Goal: Task Accomplishment & Management: Manage account settings

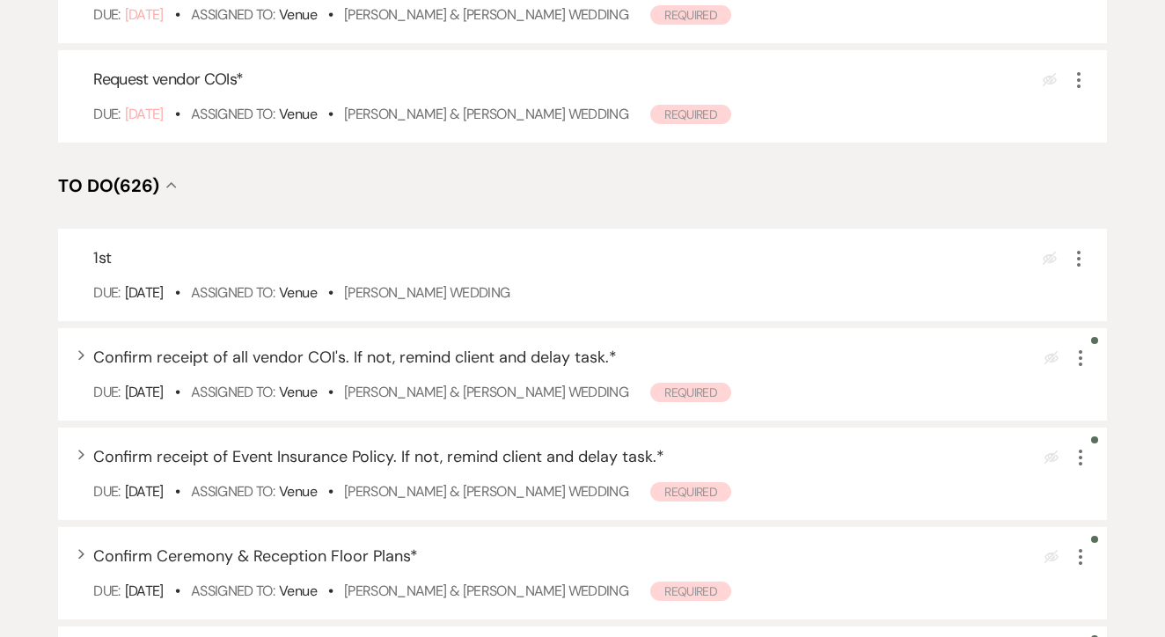
scroll to position [505, 0]
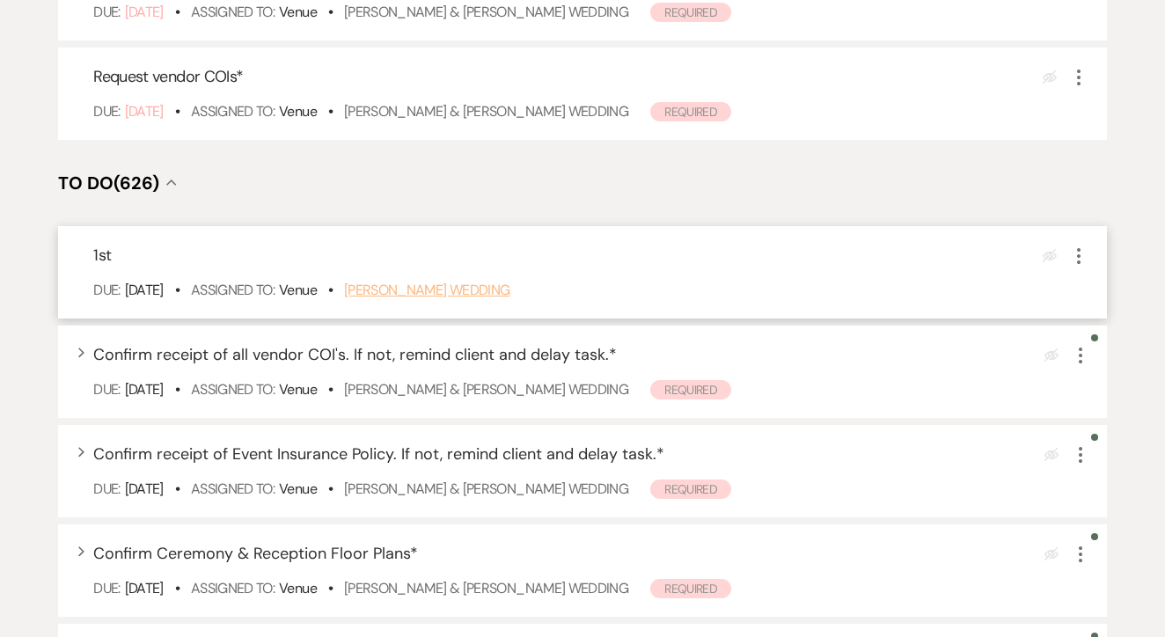
click at [455, 299] on link "[PERSON_NAME] Wedding" at bounding box center [427, 290] width 166 height 18
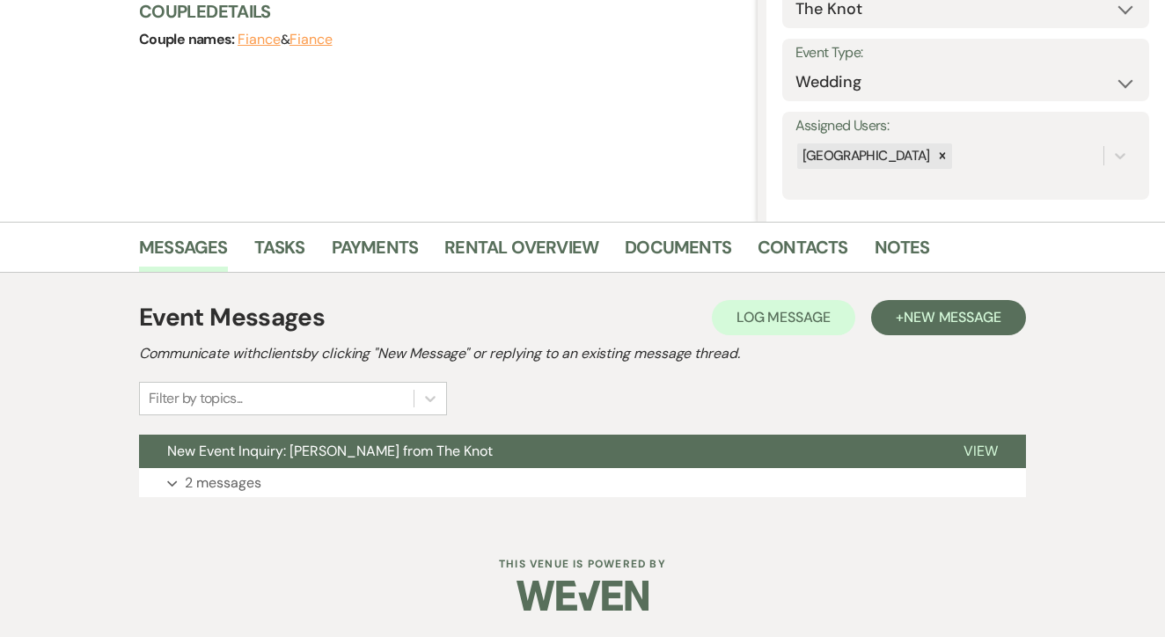
scroll to position [219, 0]
click at [967, 332] on button "+ New Message" at bounding box center [948, 318] width 155 height 35
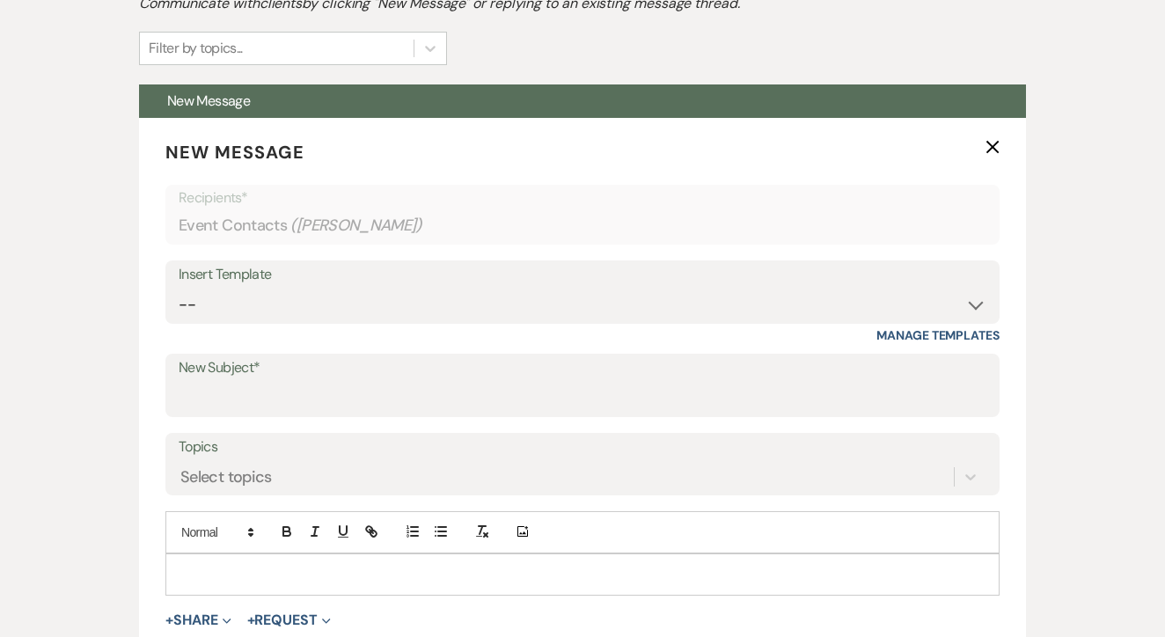
scroll to position [577, 0]
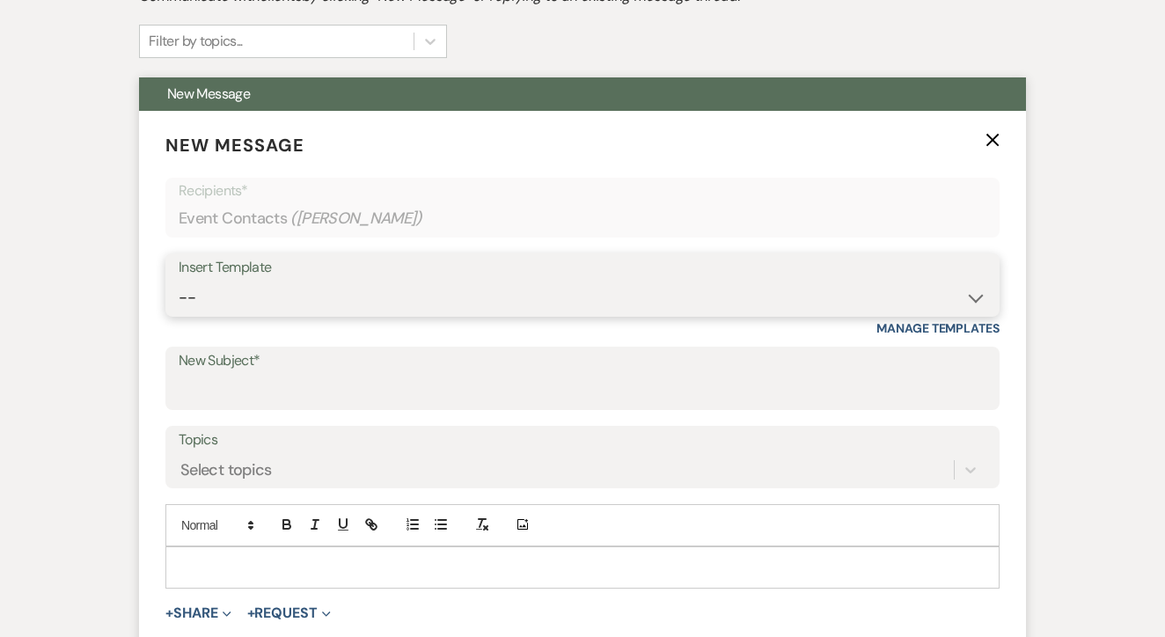
click at [459, 296] on select "-- Lead: Automated Intro Email (Wedding) Lead: 1st Follow Up Email Images Lead:…" at bounding box center [583, 298] width 808 height 34
select select "1174"
type input "Let's Tour!"
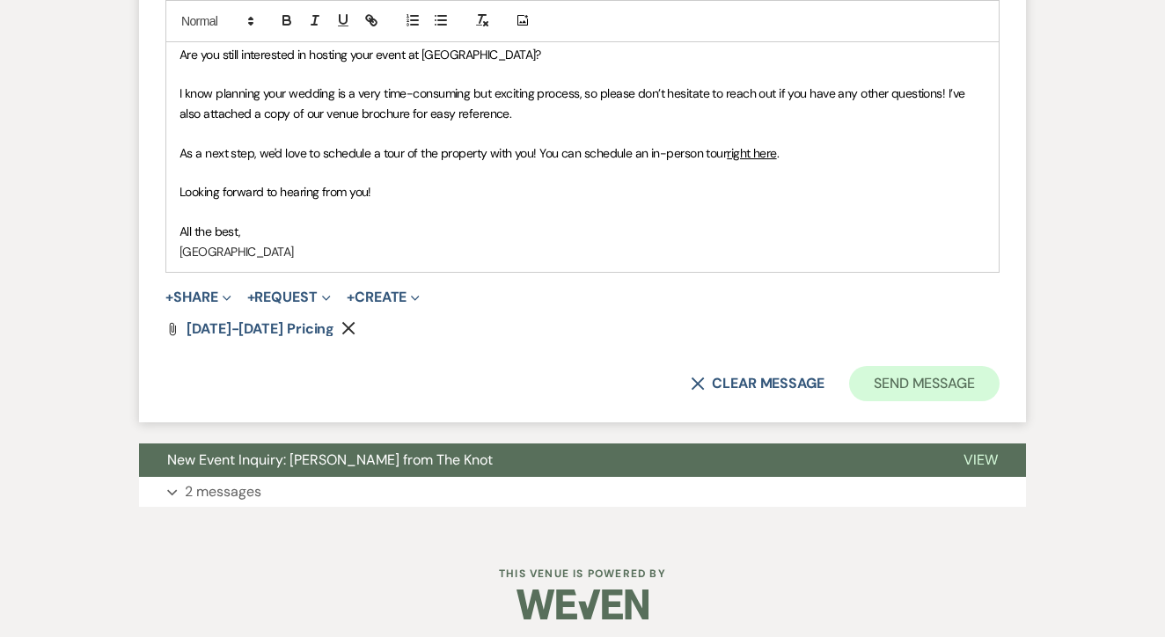
click at [936, 366] on button "Send Message" at bounding box center [924, 383] width 150 height 35
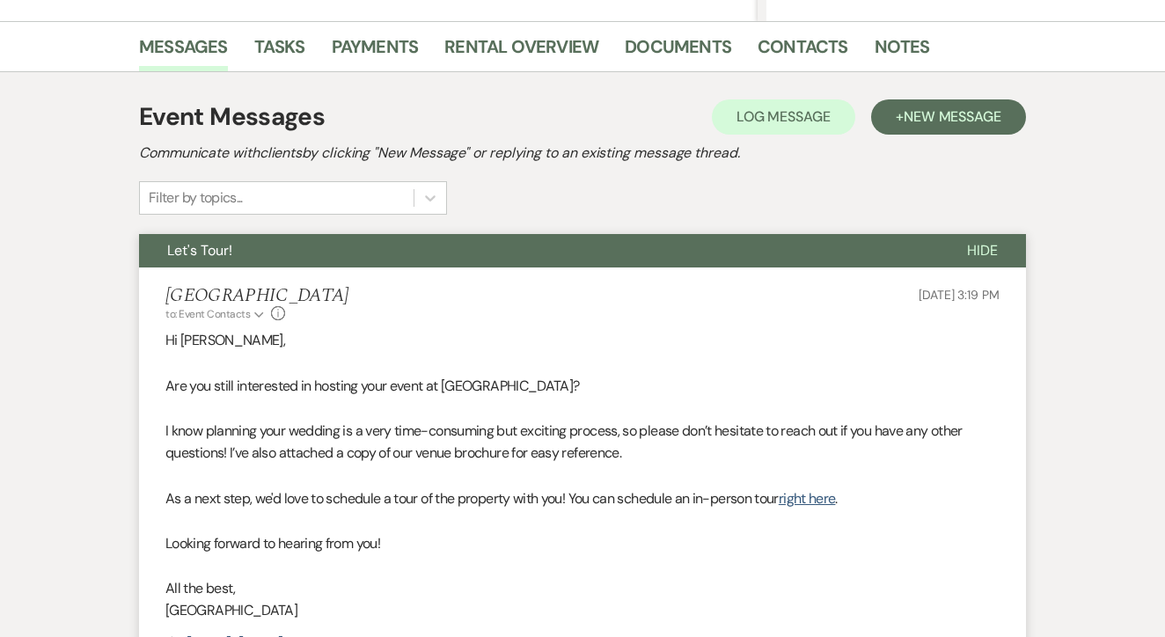
scroll to position [417, 1]
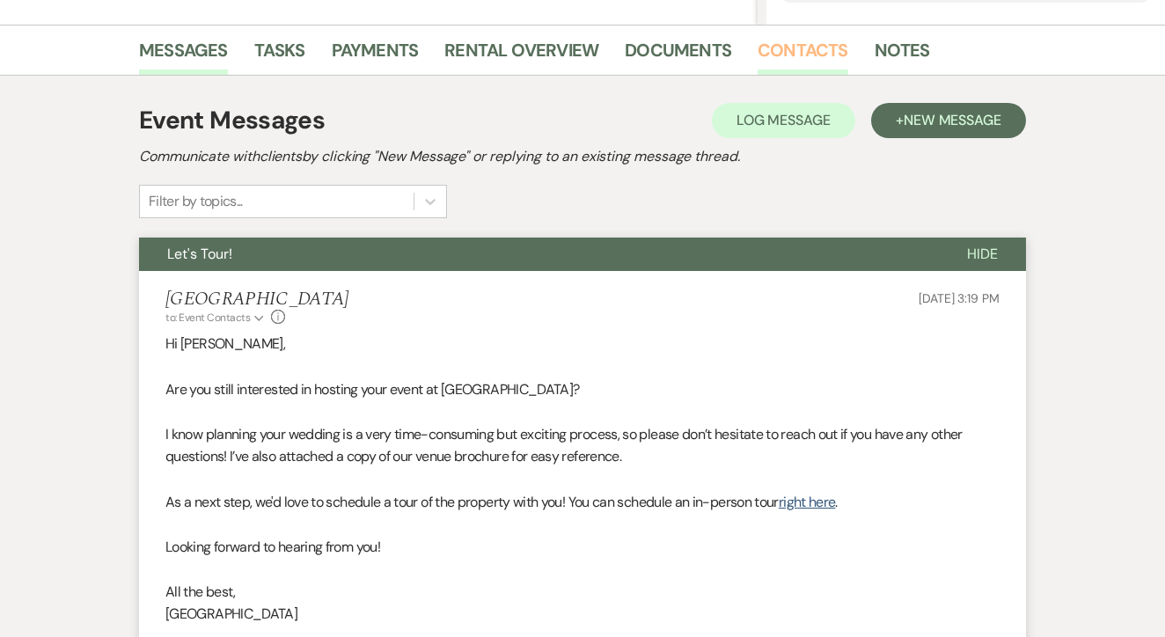
click at [808, 58] on link "Contacts" at bounding box center [803, 55] width 91 height 39
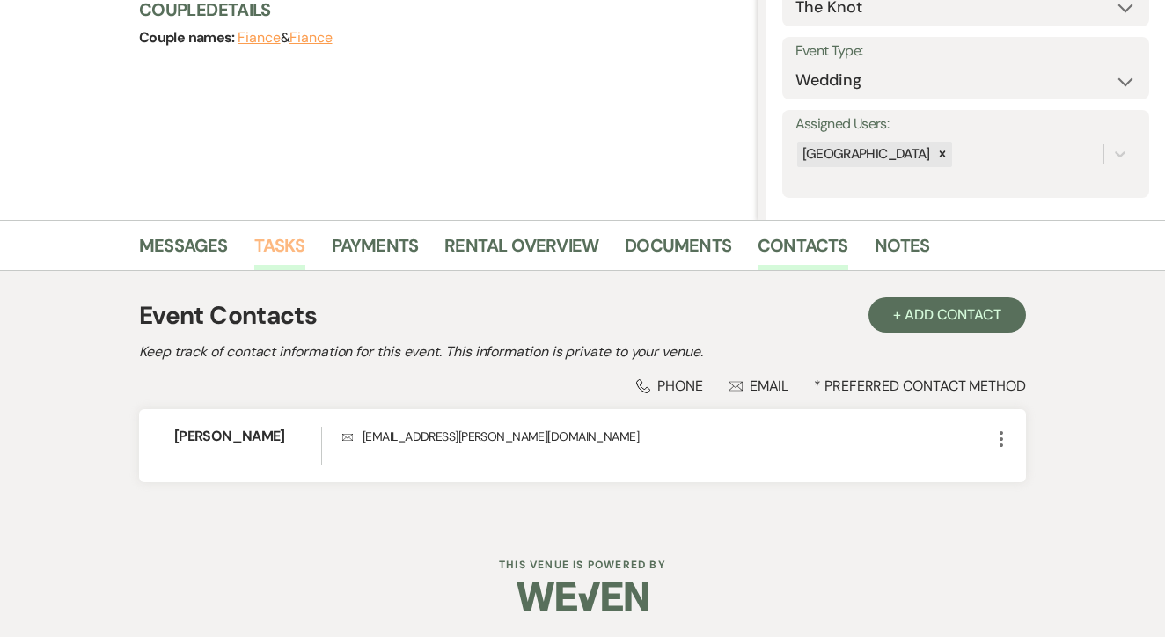
click at [290, 236] on link "Tasks" at bounding box center [279, 250] width 51 height 39
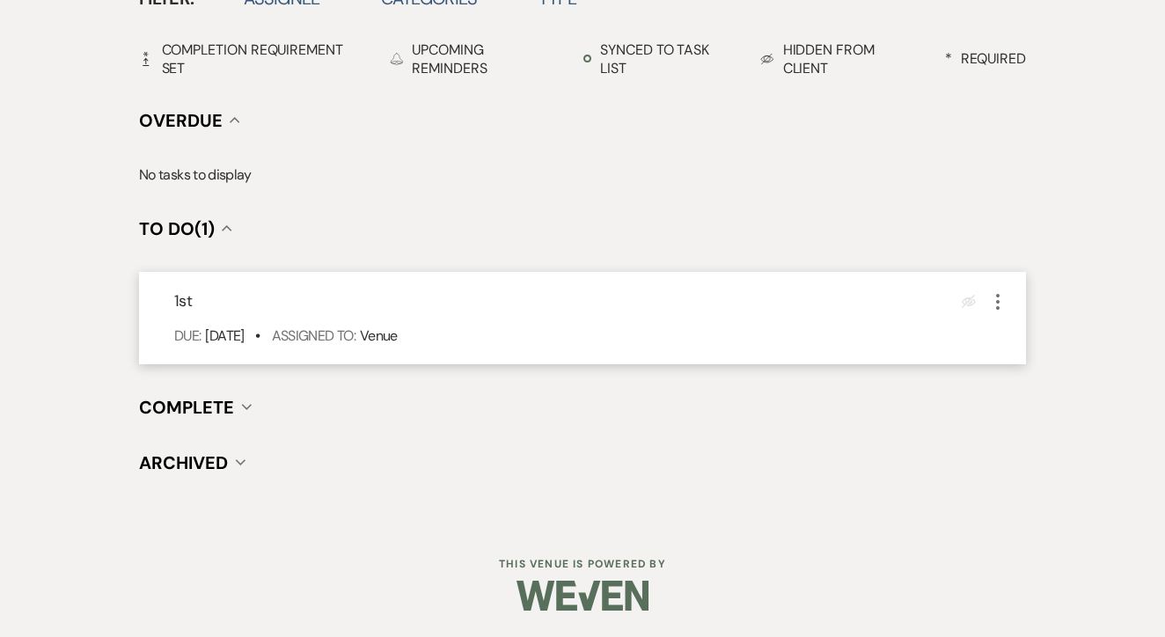
scroll to position [612, 0]
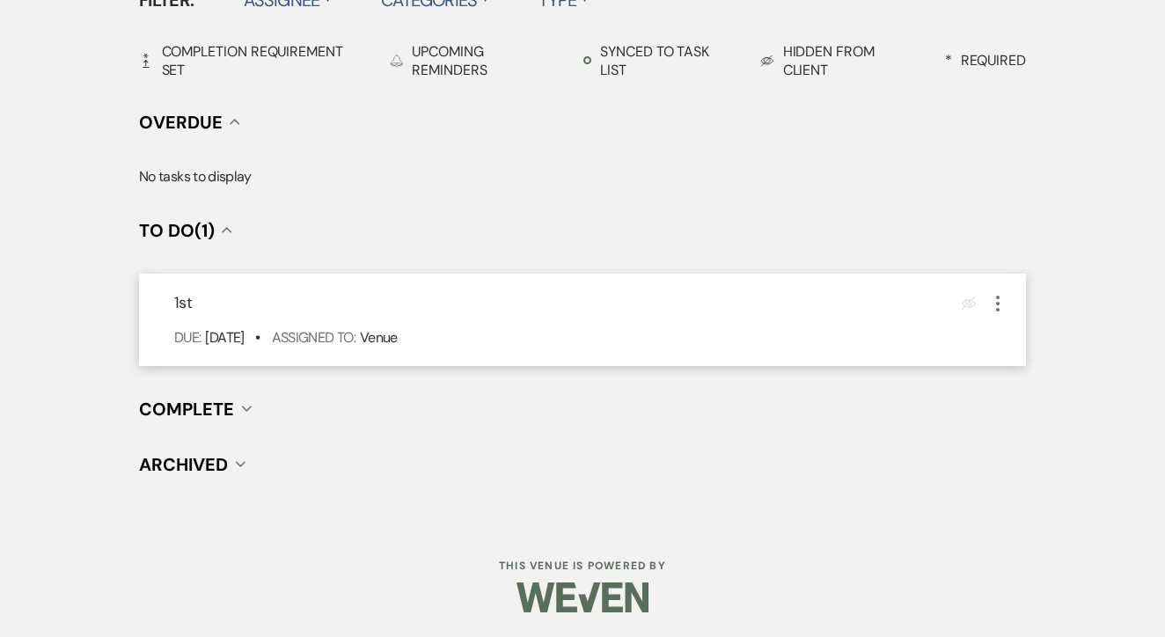
click at [998, 304] on use "button" at bounding box center [998, 304] width 4 height 16
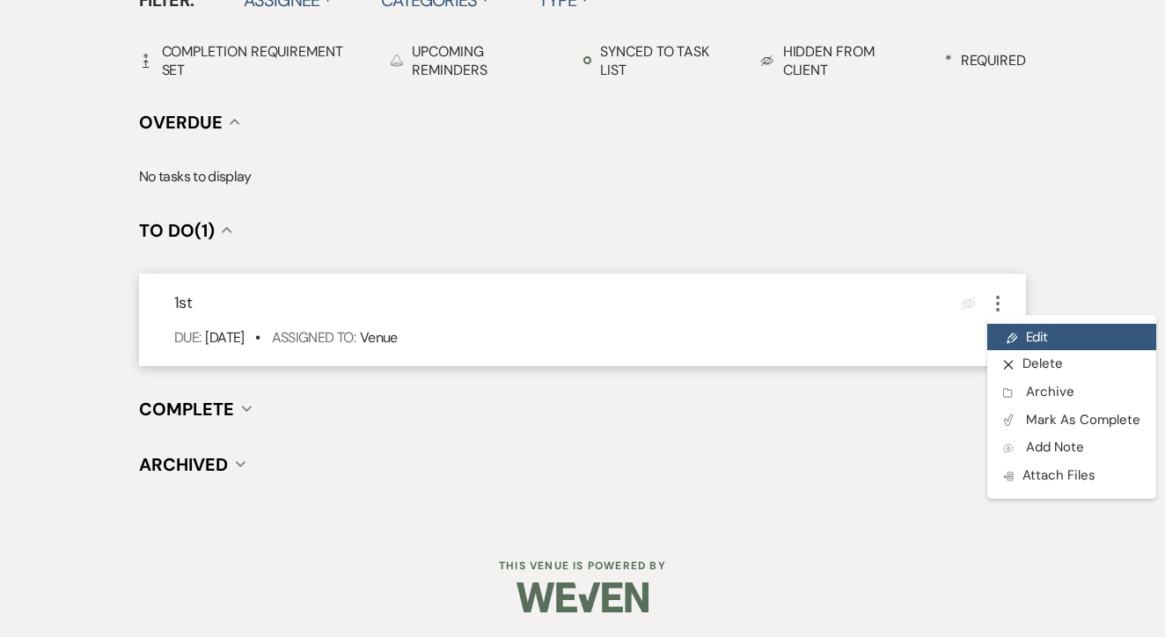
click at [1008, 325] on link "Pencil Edit" at bounding box center [1071, 337] width 169 height 26
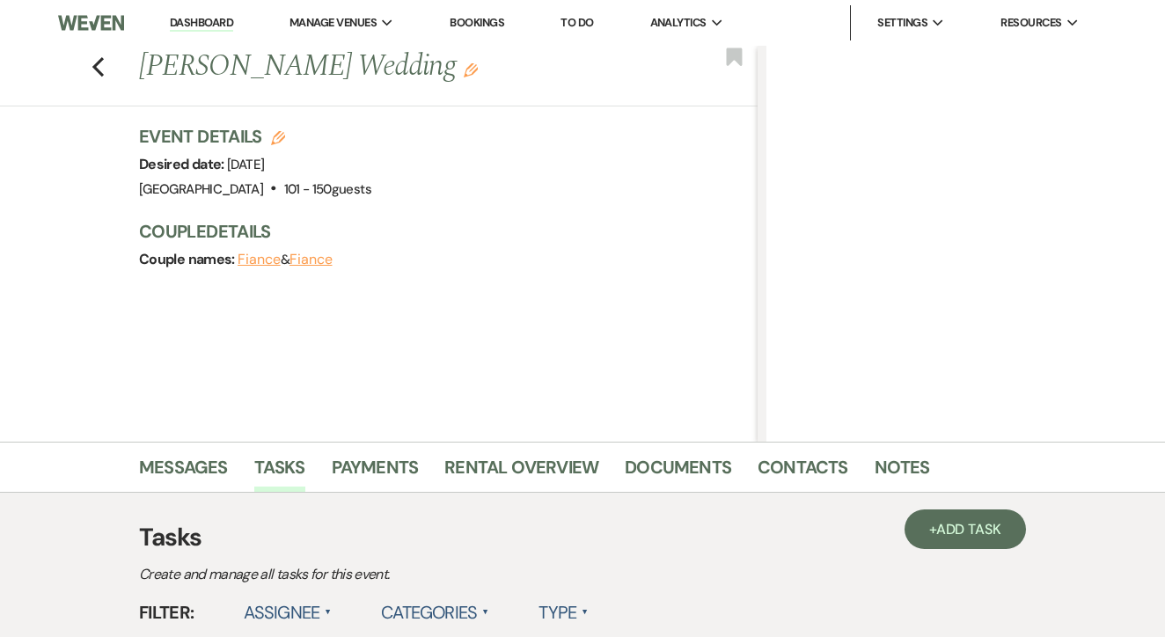
select select "false"
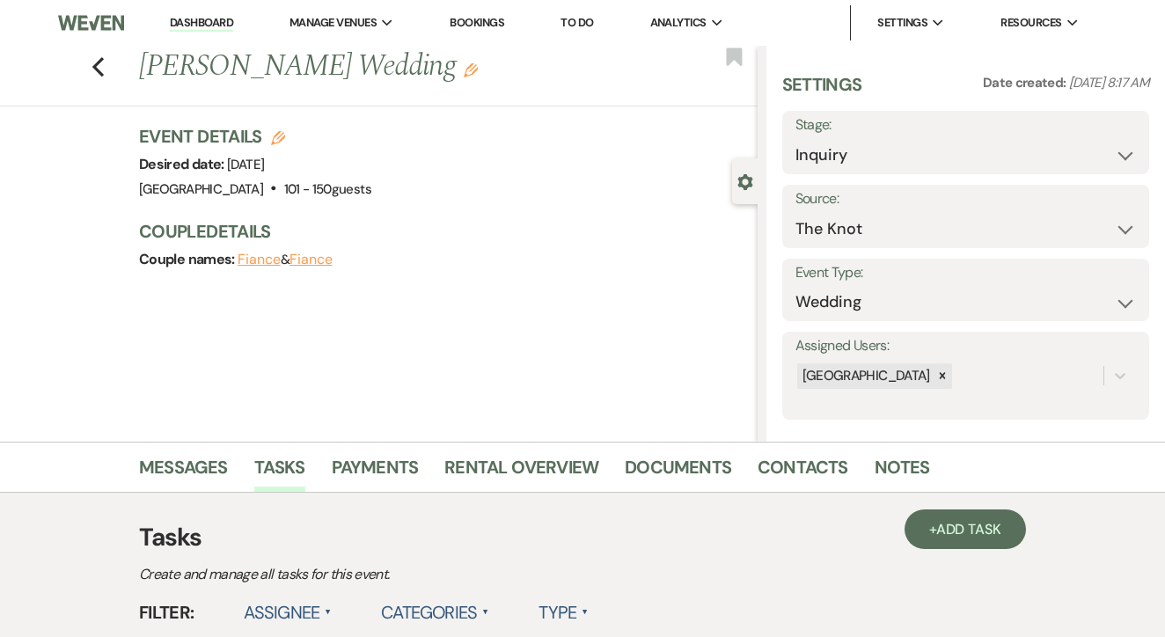
select select "venueHost"
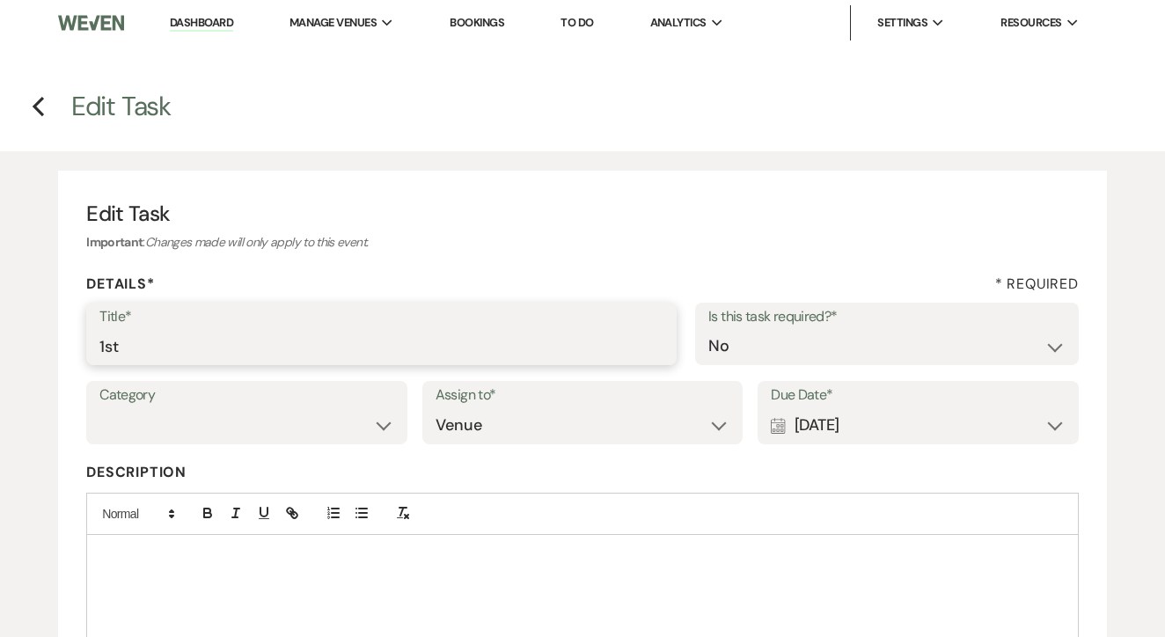
click at [380, 358] on input "1st" at bounding box center [381, 346] width 564 height 34
type input "2nd"
click at [863, 416] on div "Calendar [DATE] Expand" at bounding box center [918, 425] width 295 height 34
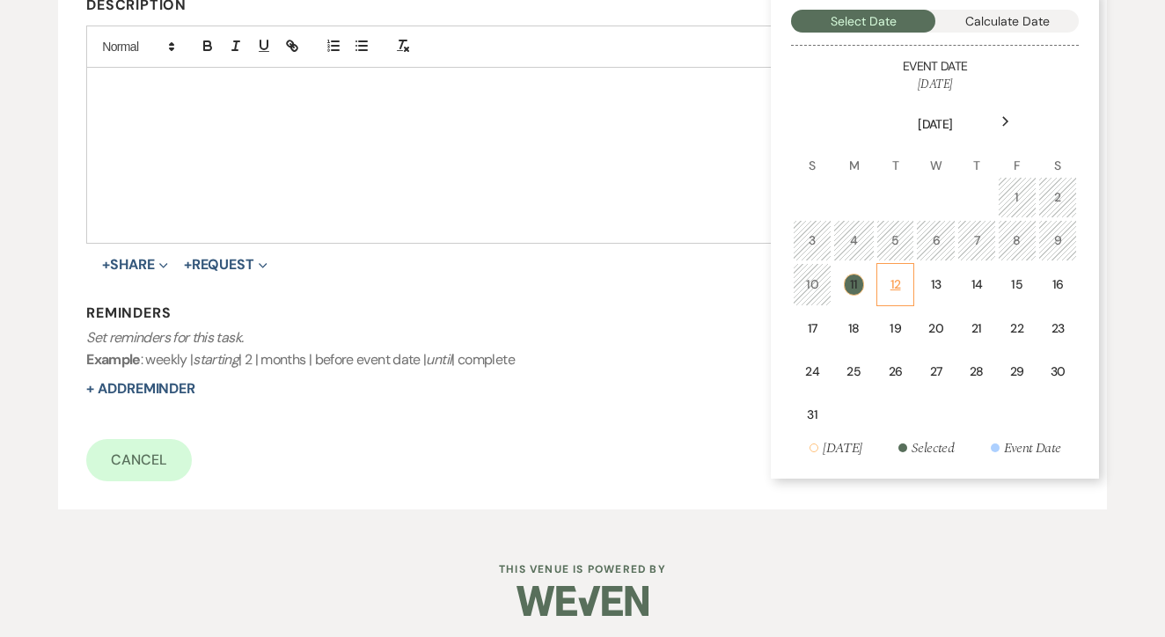
scroll to position [466, 0]
click at [854, 322] on div "18" at bounding box center [854, 329] width 18 height 18
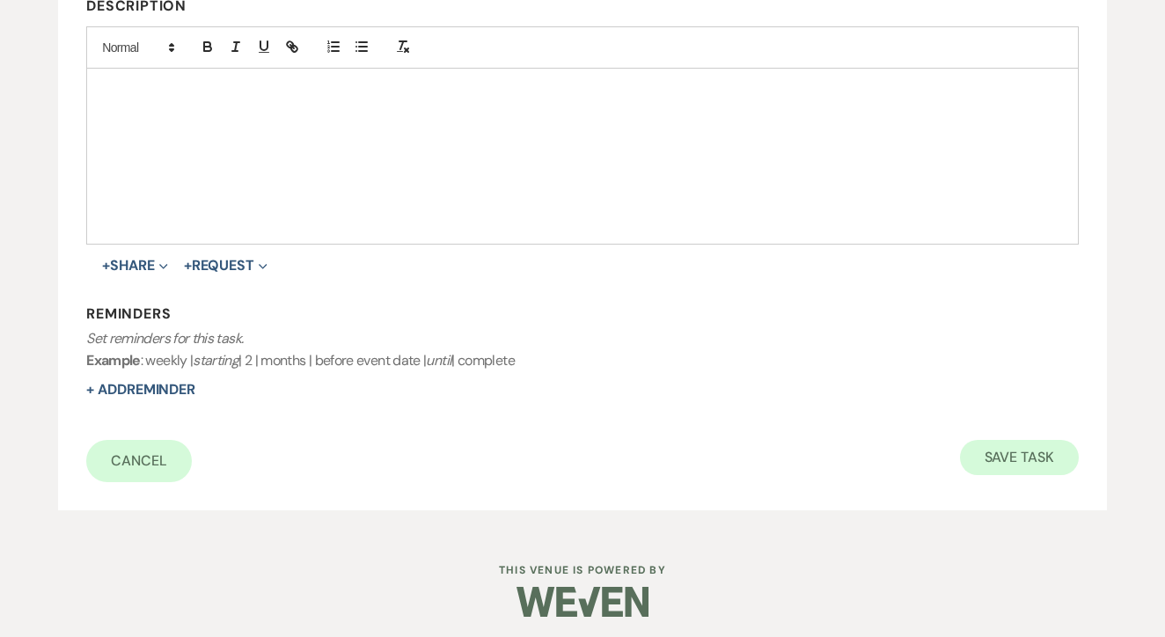
click at [1061, 463] on button "Save Task" at bounding box center [1019, 457] width 119 height 35
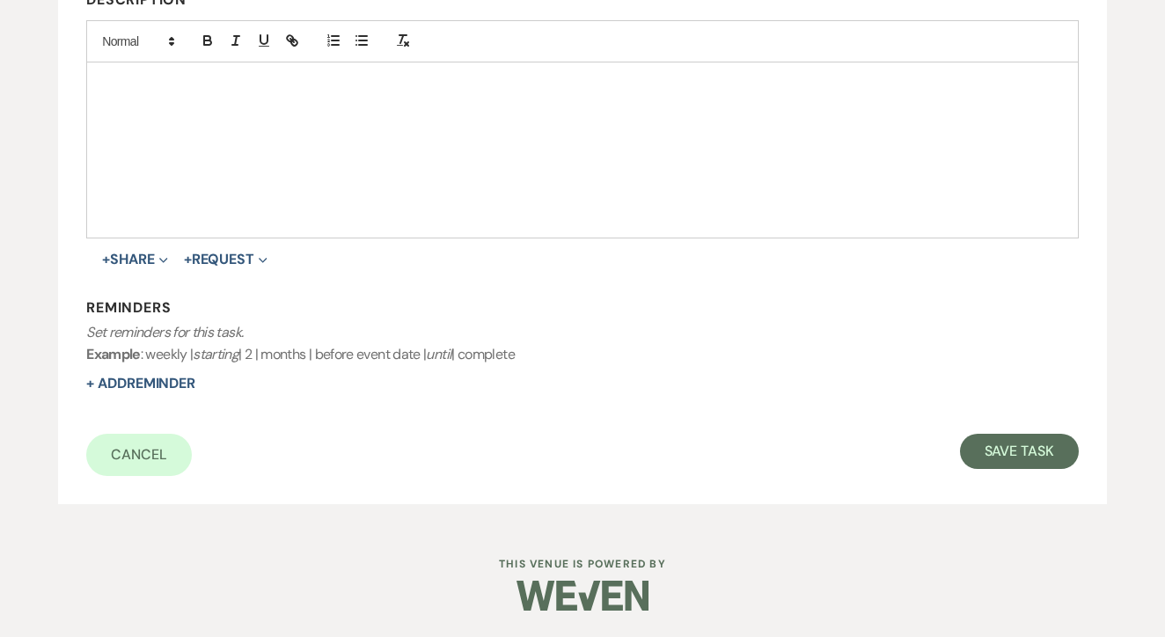
select select "2"
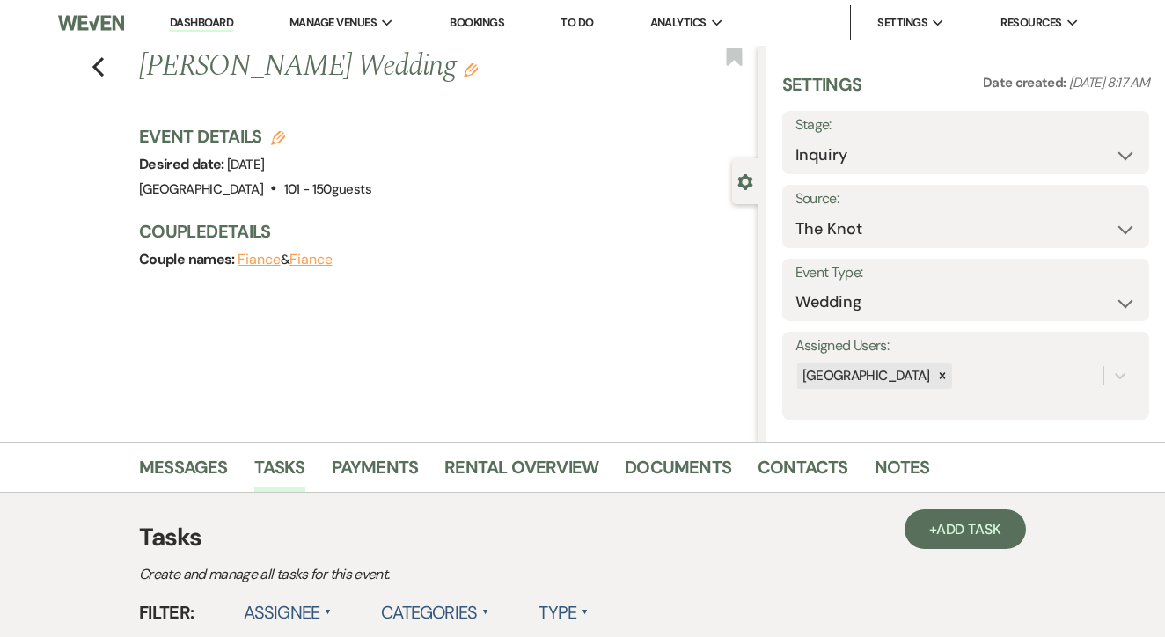
scroll to position [0, 0]
click at [580, 21] on link "To Do" at bounding box center [577, 22] width 33 height 15
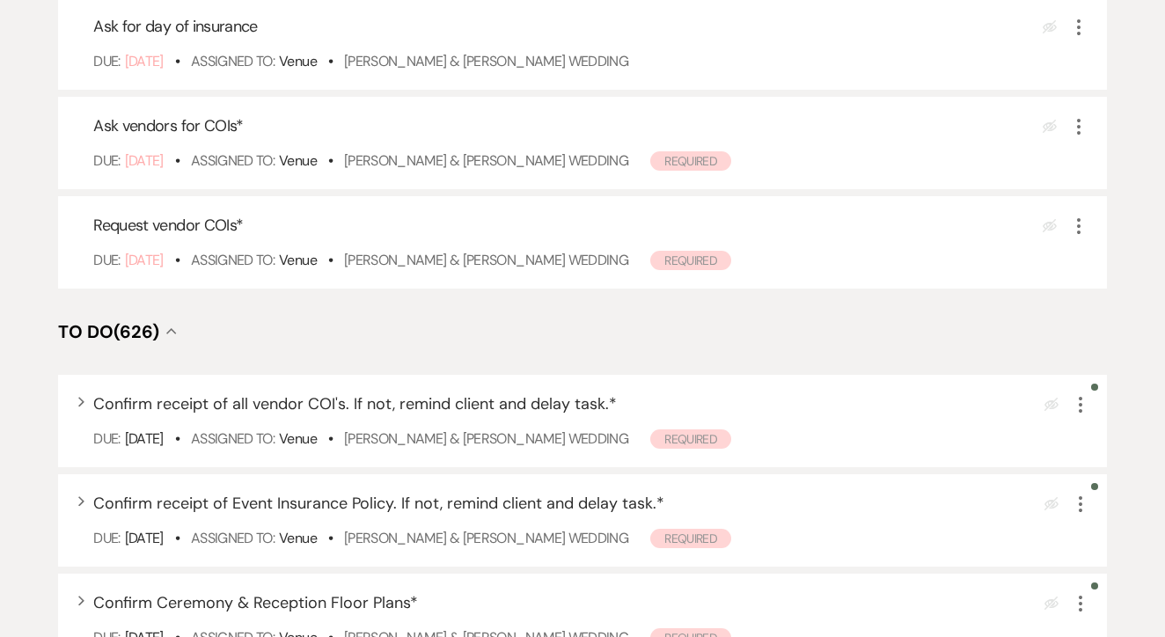
scroll to position [507, 0]
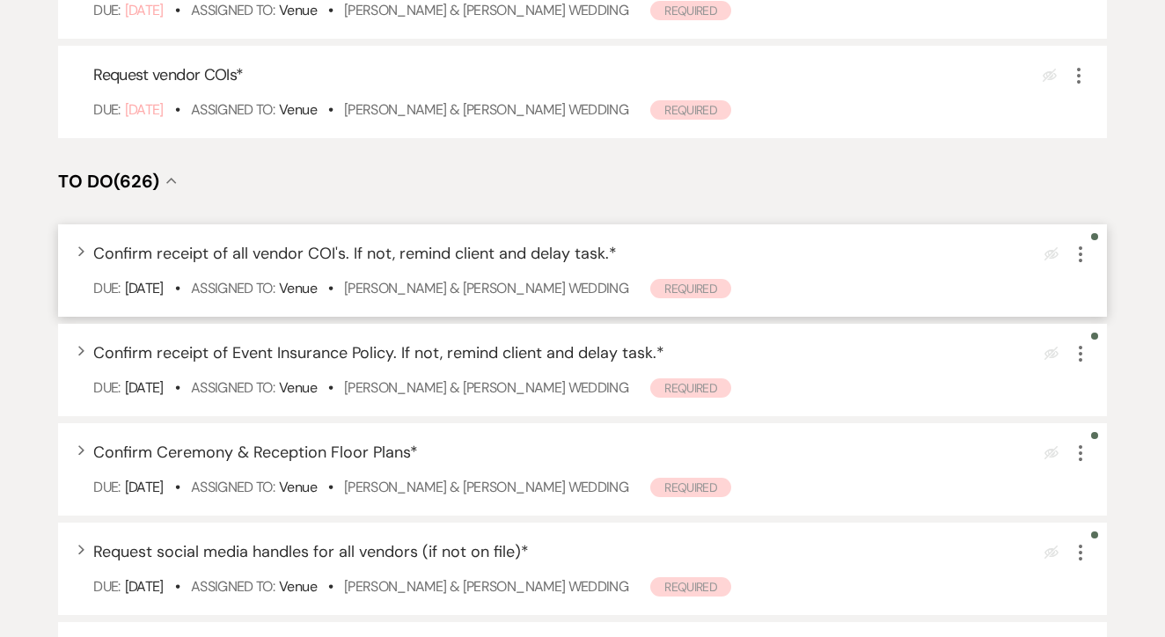
click at [1080, 262] on use "button" at bounding box center [1081, 254] width 4 height 16
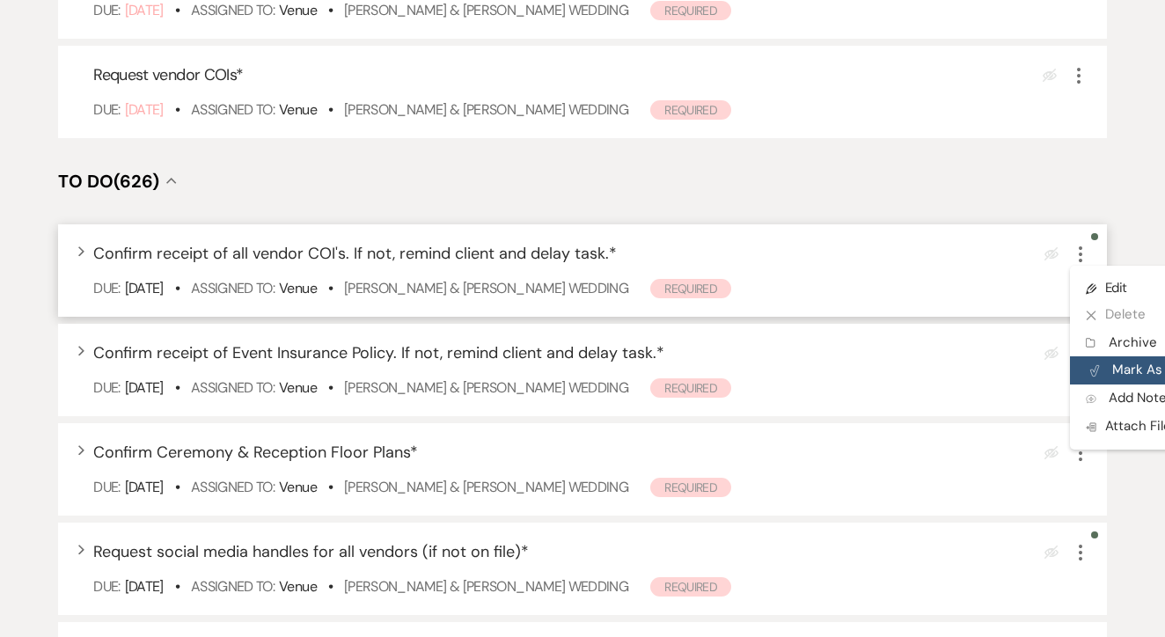
click at [1110, 385] on button "Plan Portal Link Mark As Complete" at bounding box center [1156, 370] width 172 height 28
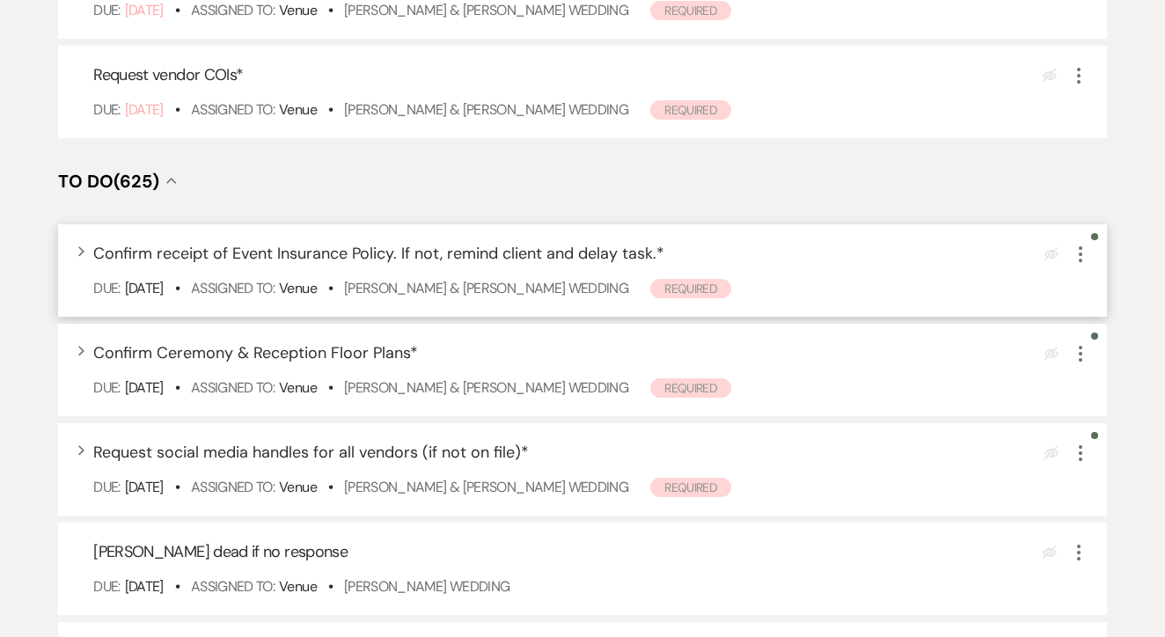
click at [1075, 265] on icon "More" at bounding box center [1080, 254] width 21 height 21
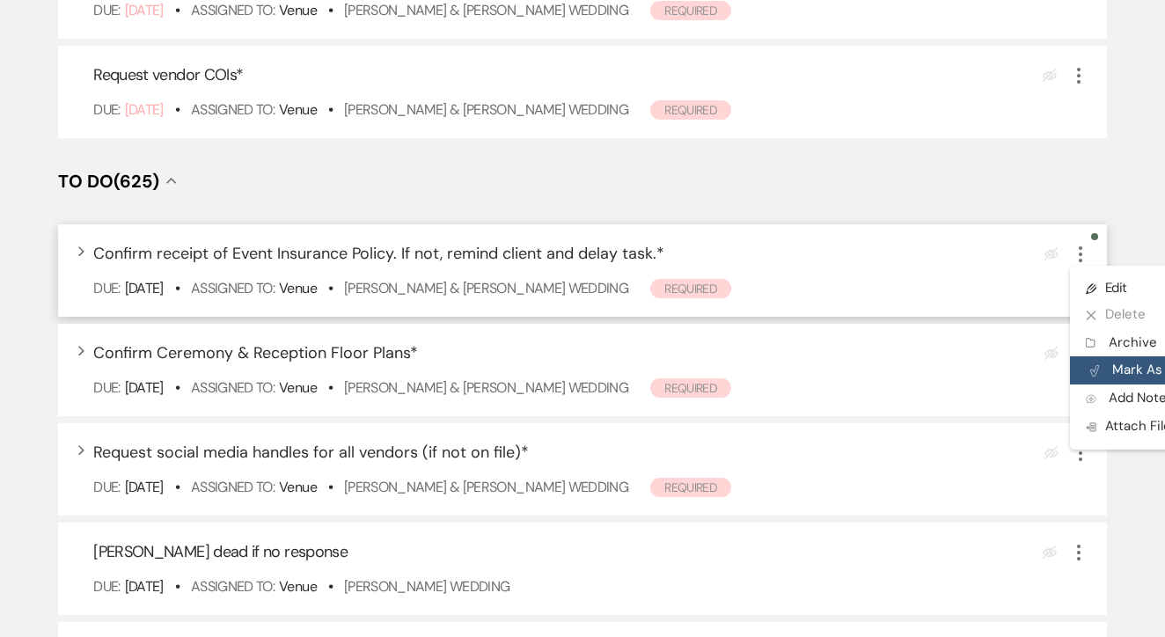
click at [1105, 385] on button "Plan Portal Link Mark As Complete" at bounding box center [1156, 370] width 172 height 28
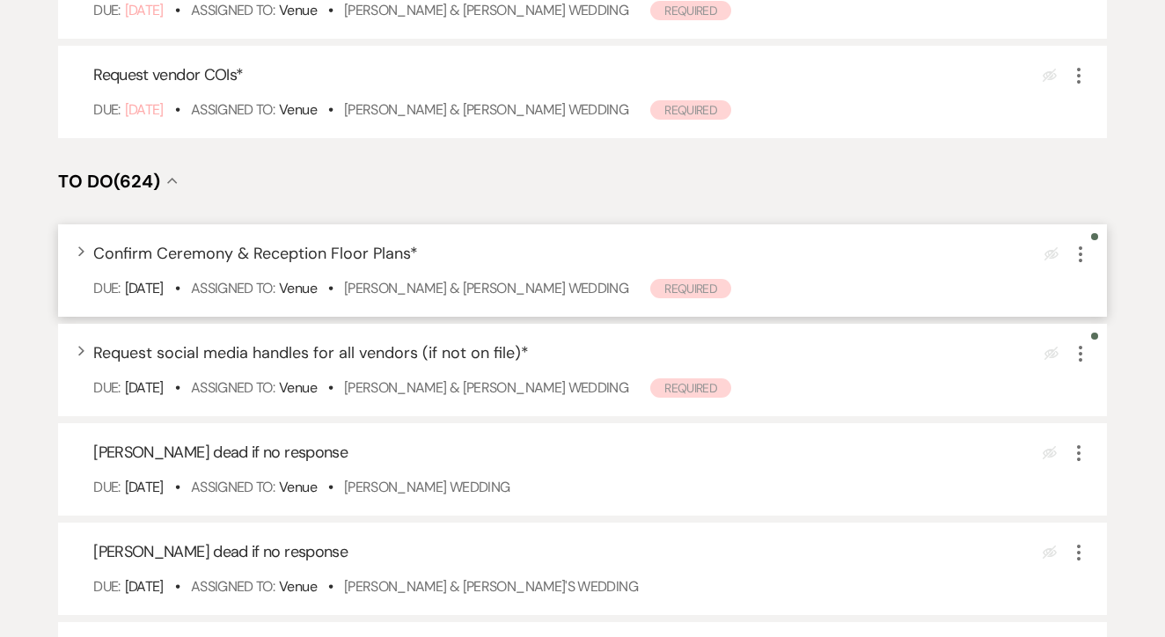
scroll to position [544, 0]
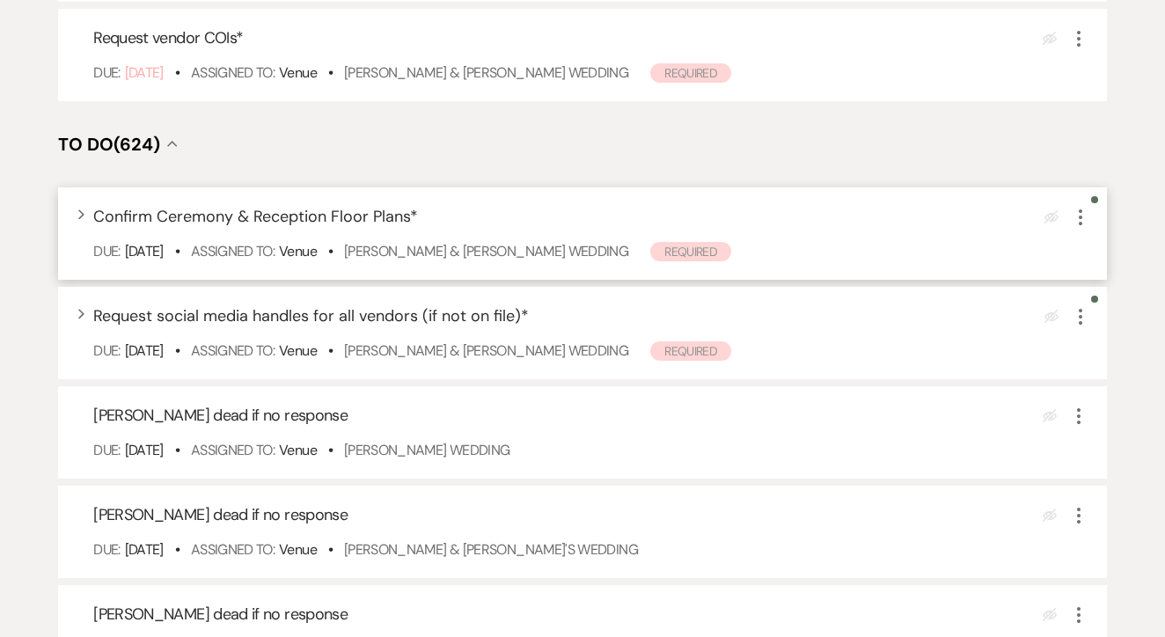
click at [1089, 228] on icon "More" at bounding box center [1080, 217] width 21 height 21
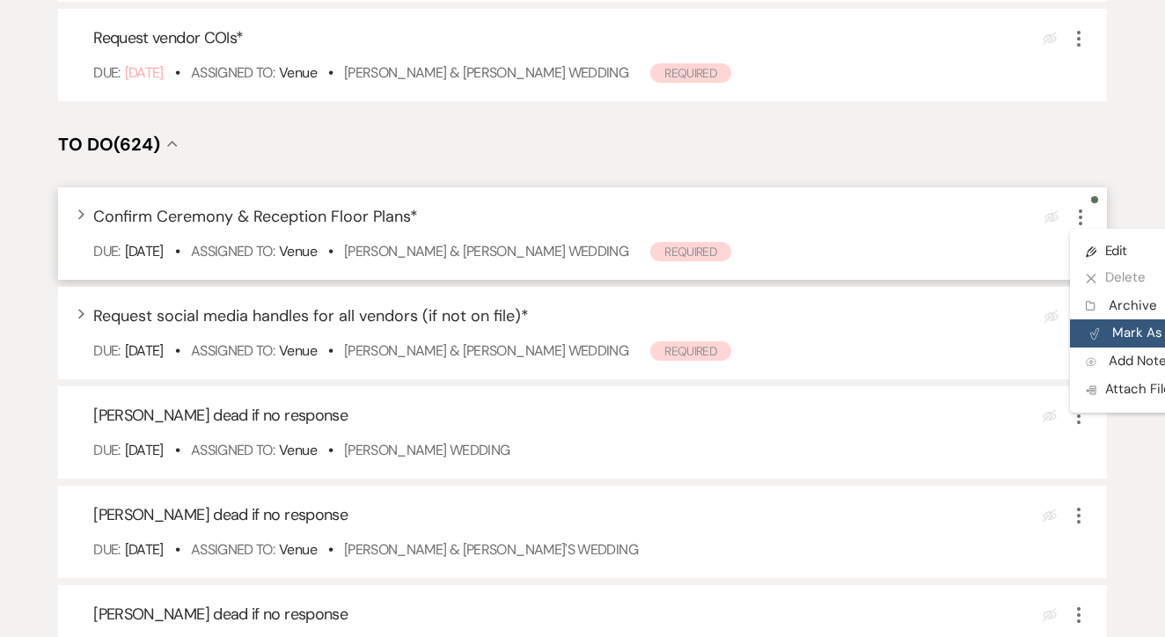
click at [1095, 340] on use "button" at bounding box center [1094, 334] width 9 height 11
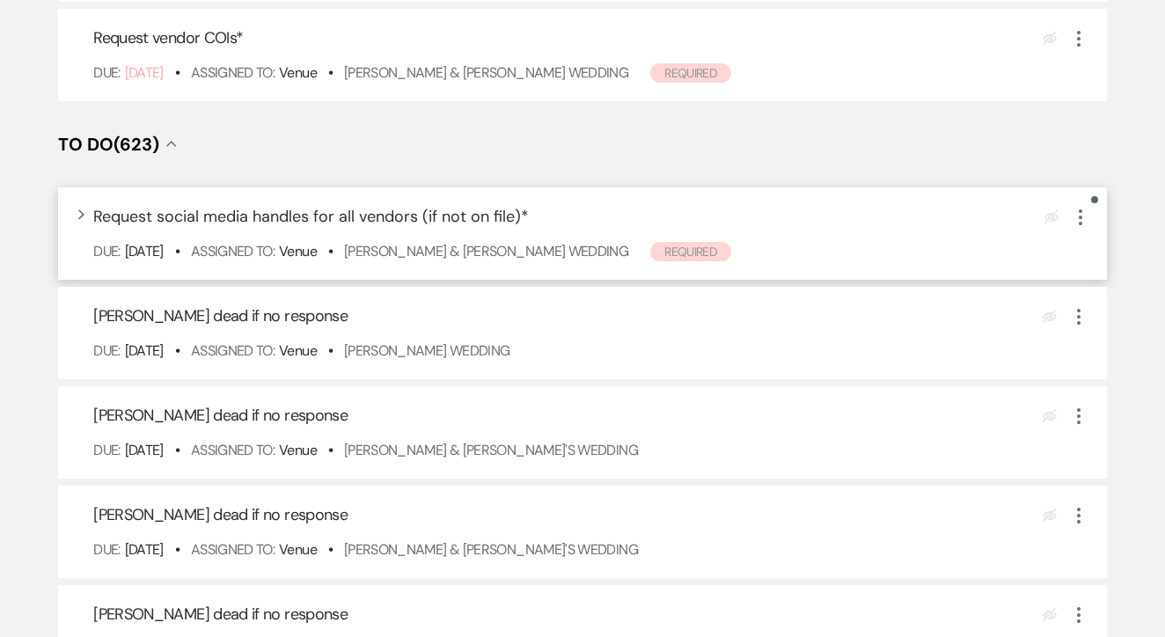
click at [1076, 228] on icon "More" at bounding box center [1080, 217] width 21 height 21
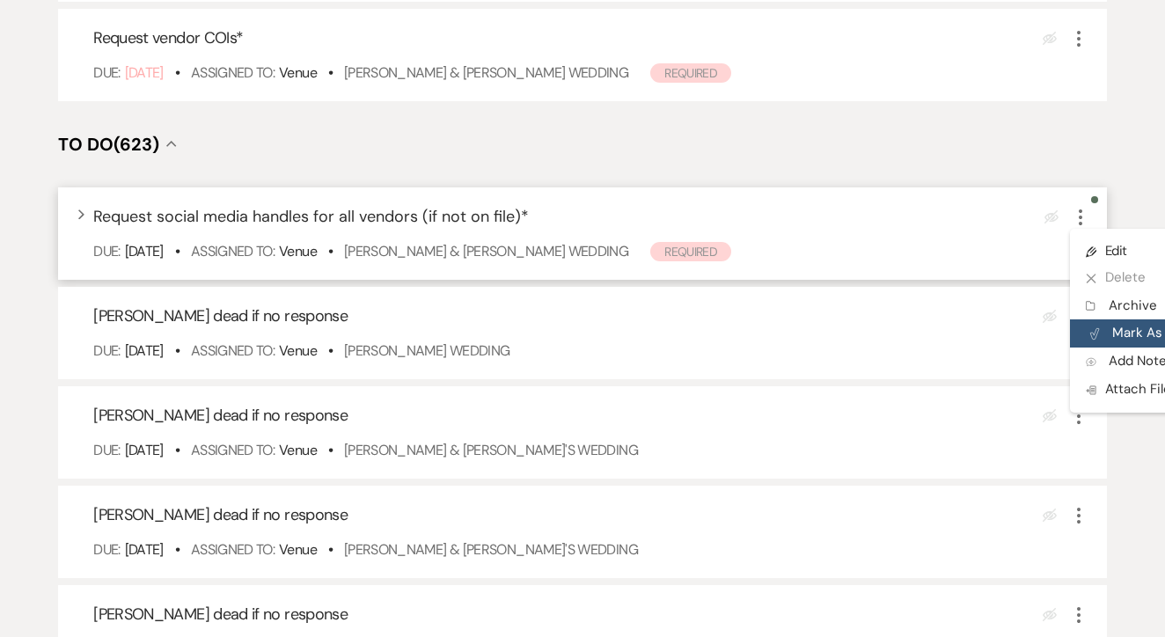
click at [1092, 345] on button "Plan Portal Link Mark As Complete" at bounding box center [1156, 333] width 172 height 28
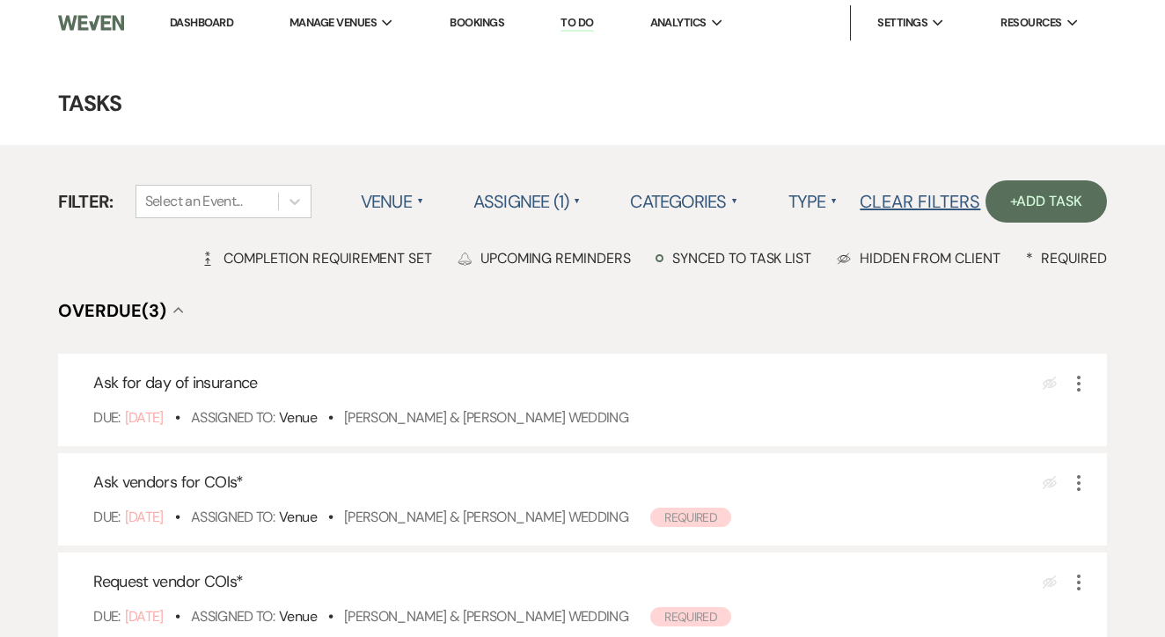
scroll to position [0, 0]
click at [230, 24] on link "Dashboard" at bounding box center [201, 22] width 63 height 15
